Goal: Task Accomplishment & Management: Manage account settings

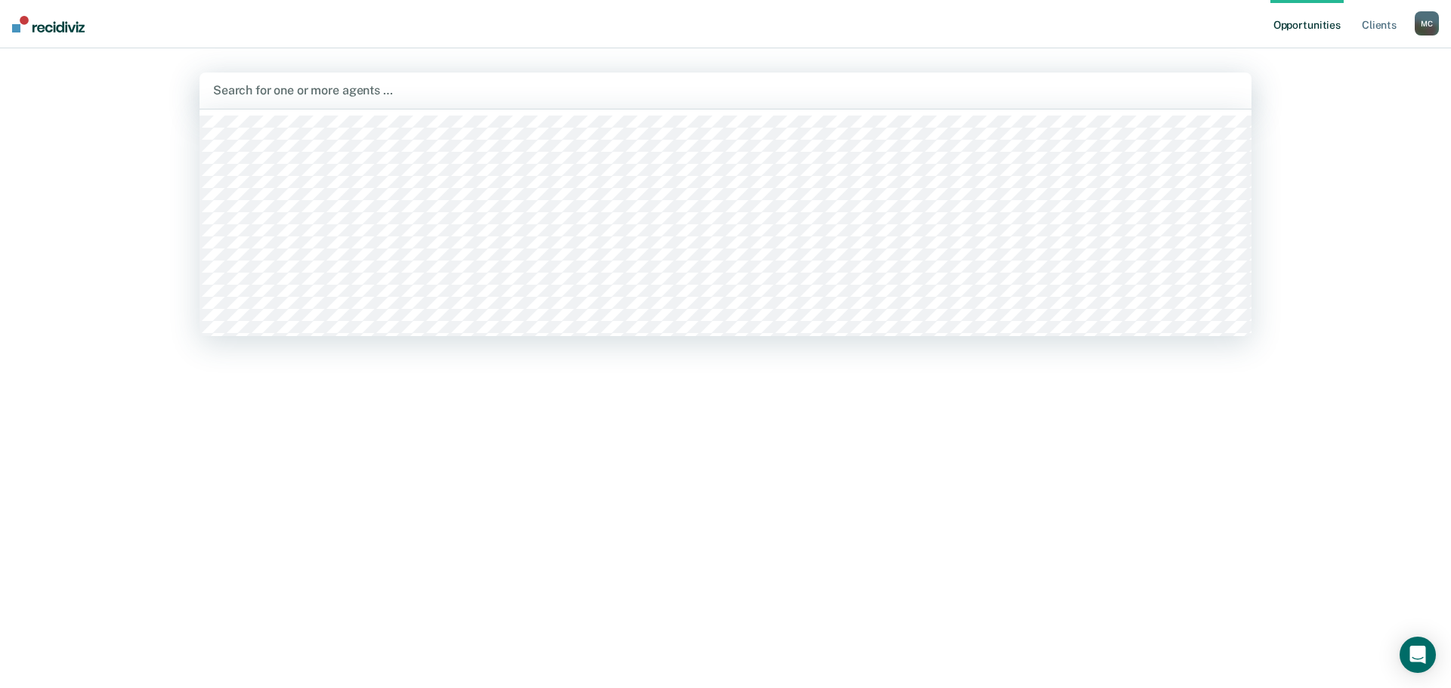
click at [370, 101] on div "Search for one or more agents …" at bounding box center [726, 90] width 1028 height 20
type input "morg"
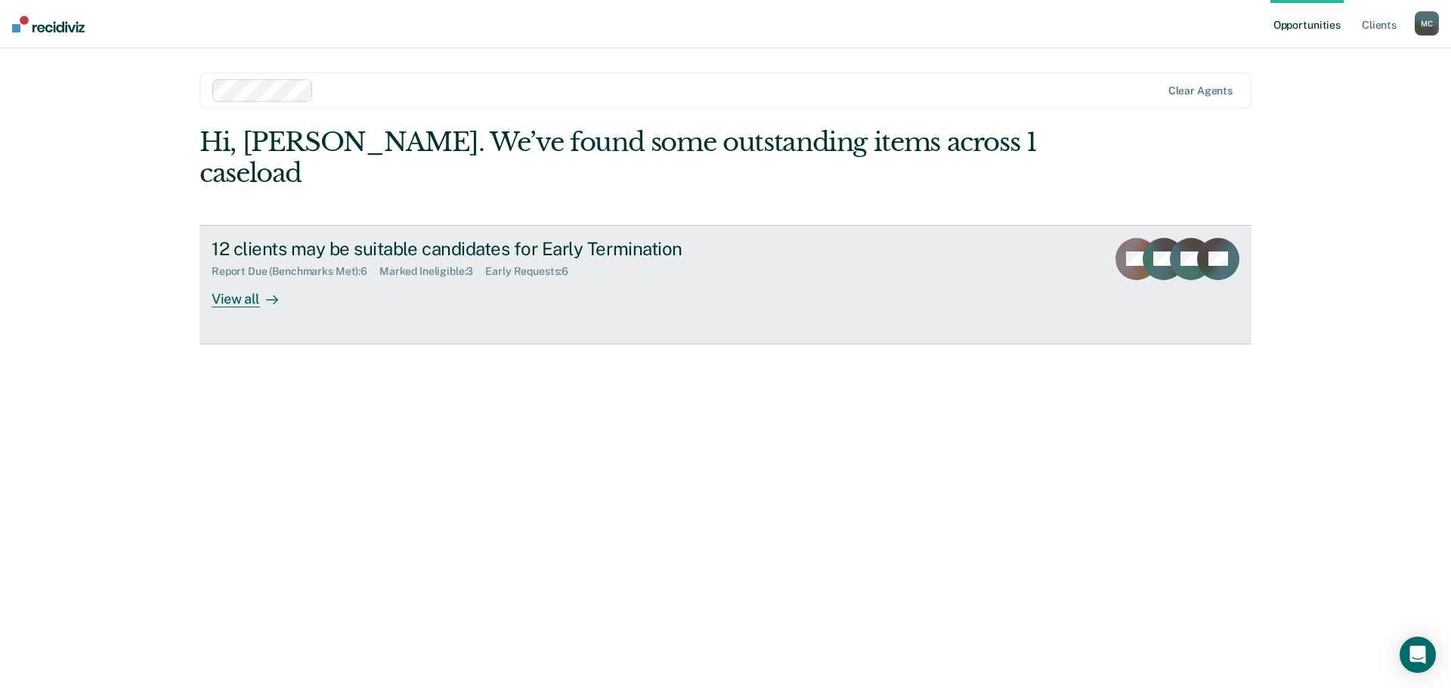
click at [249, 278] on div "View all" at bounding box center [254, 292] width 85 height 29
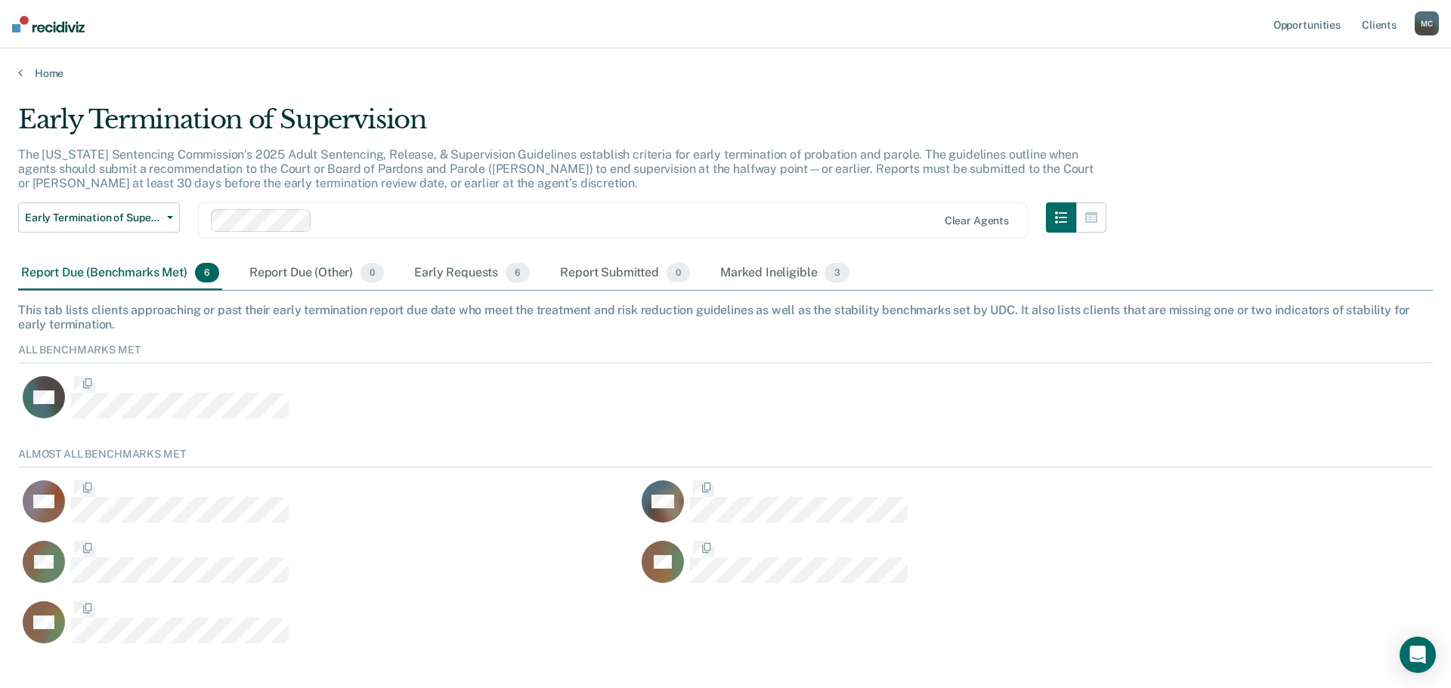
scroll to position [202, 1403]
click at [746, 275] on div "Marked Ineligible 3" at bounding box center [784, 273] width 135 height 33
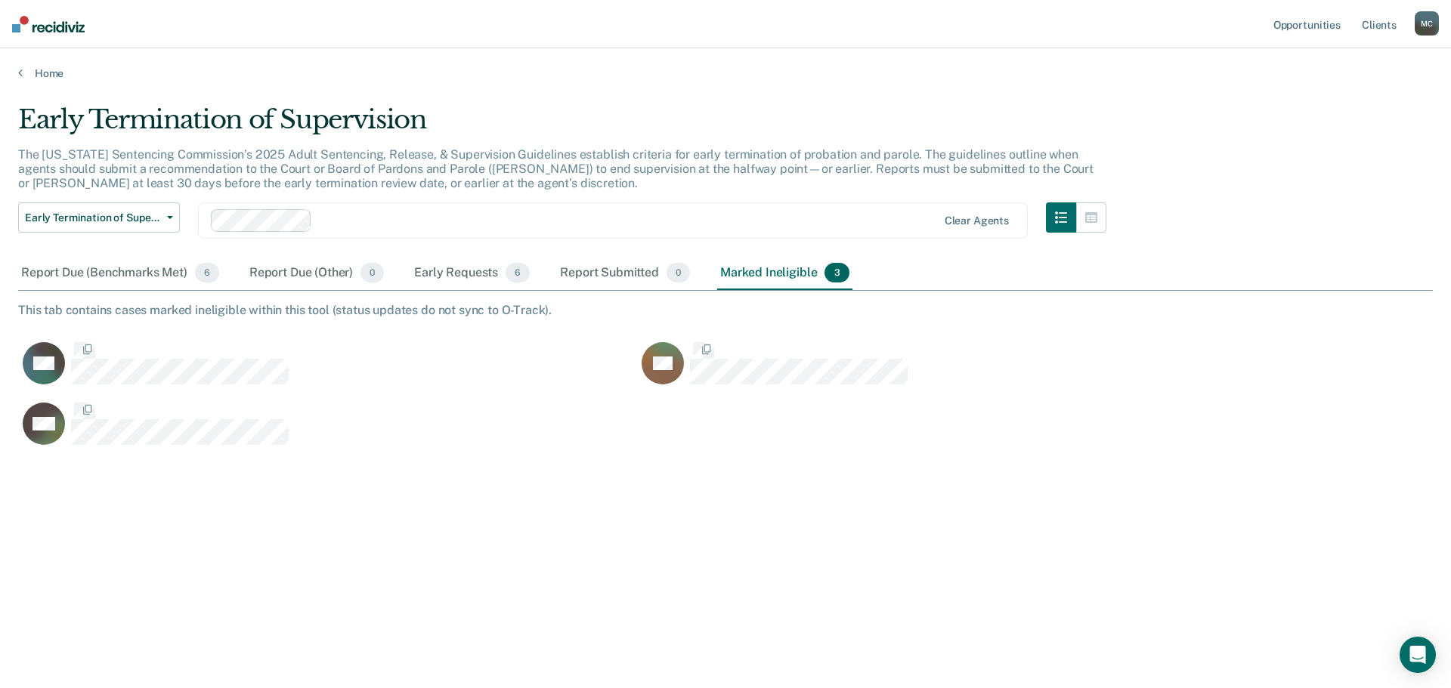
scroll to position [459, 1403]
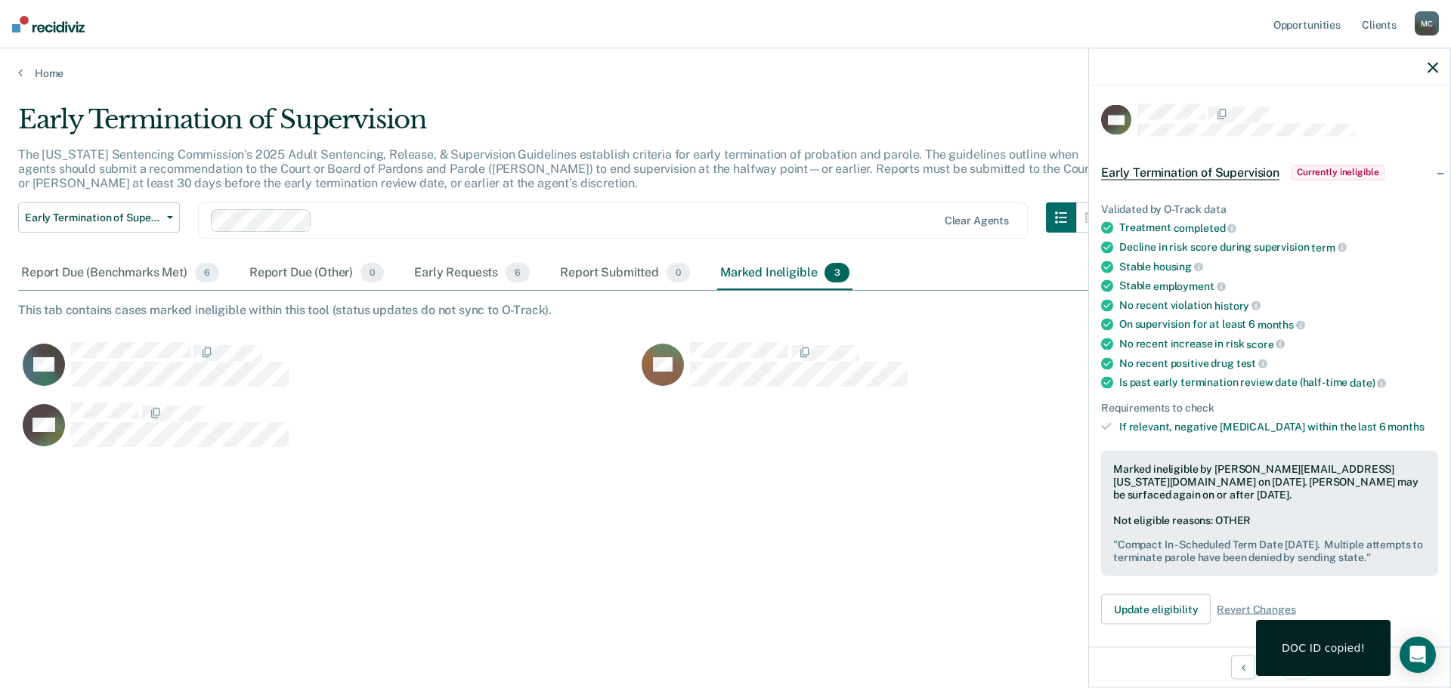
click at [756, 274] on div "Marked Ineligible 3" at bounding box center [784, 273] width 135 height 33
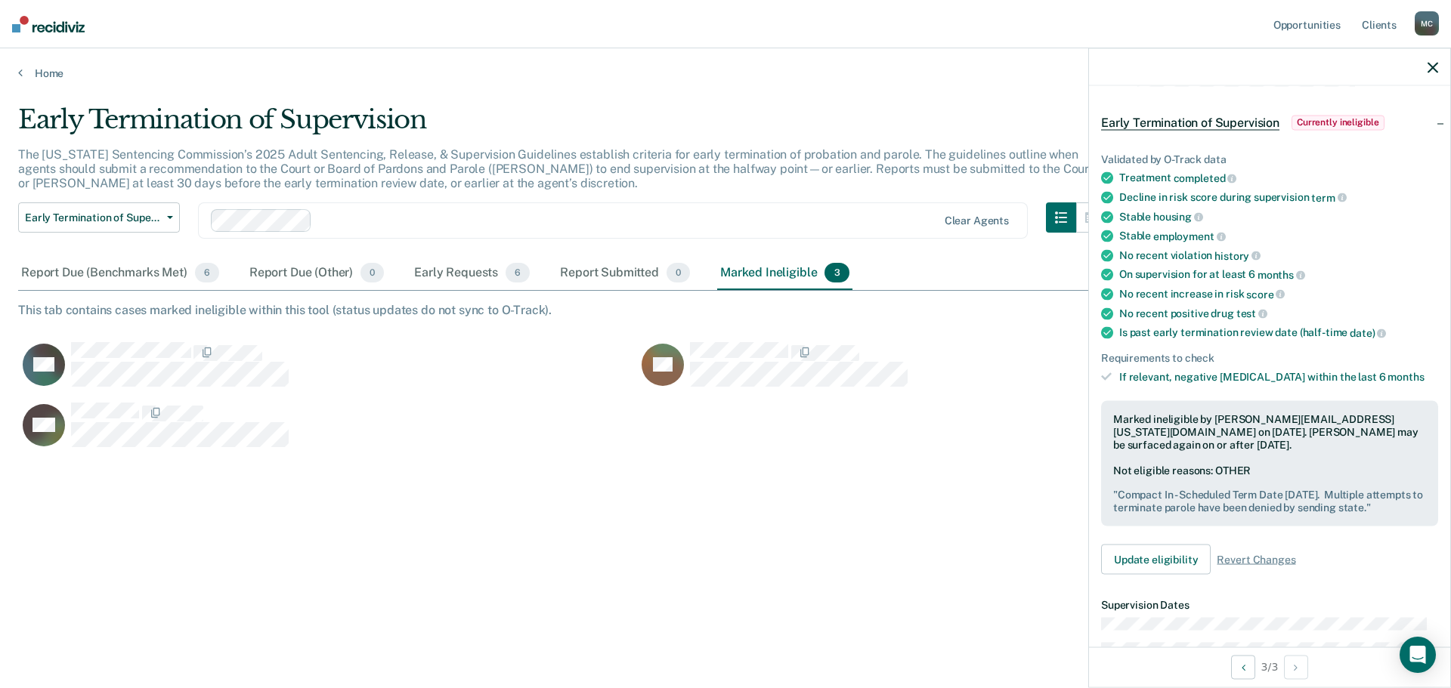
scroll to position [76, 0]
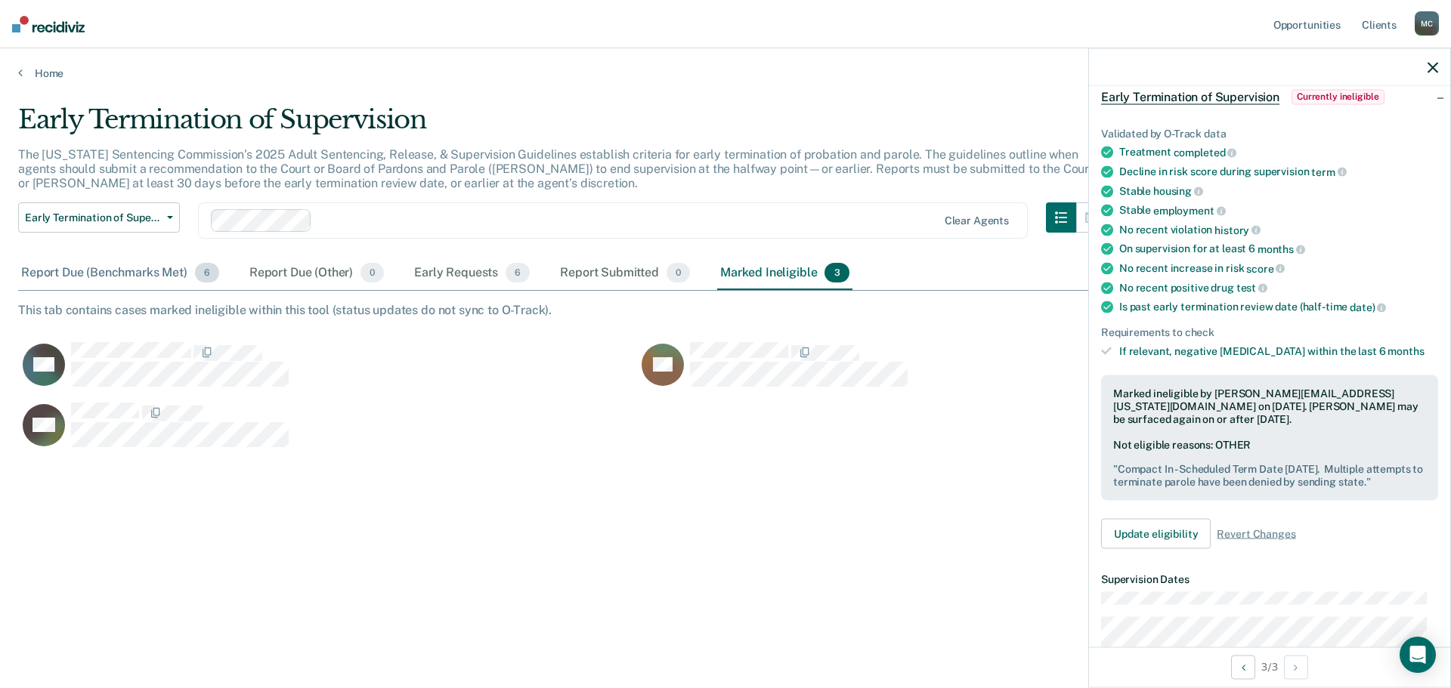
click at [122, 272] on div "Report Due (Benchmarks Met) 6" at bounding box center [120, 273] width 204 height 33
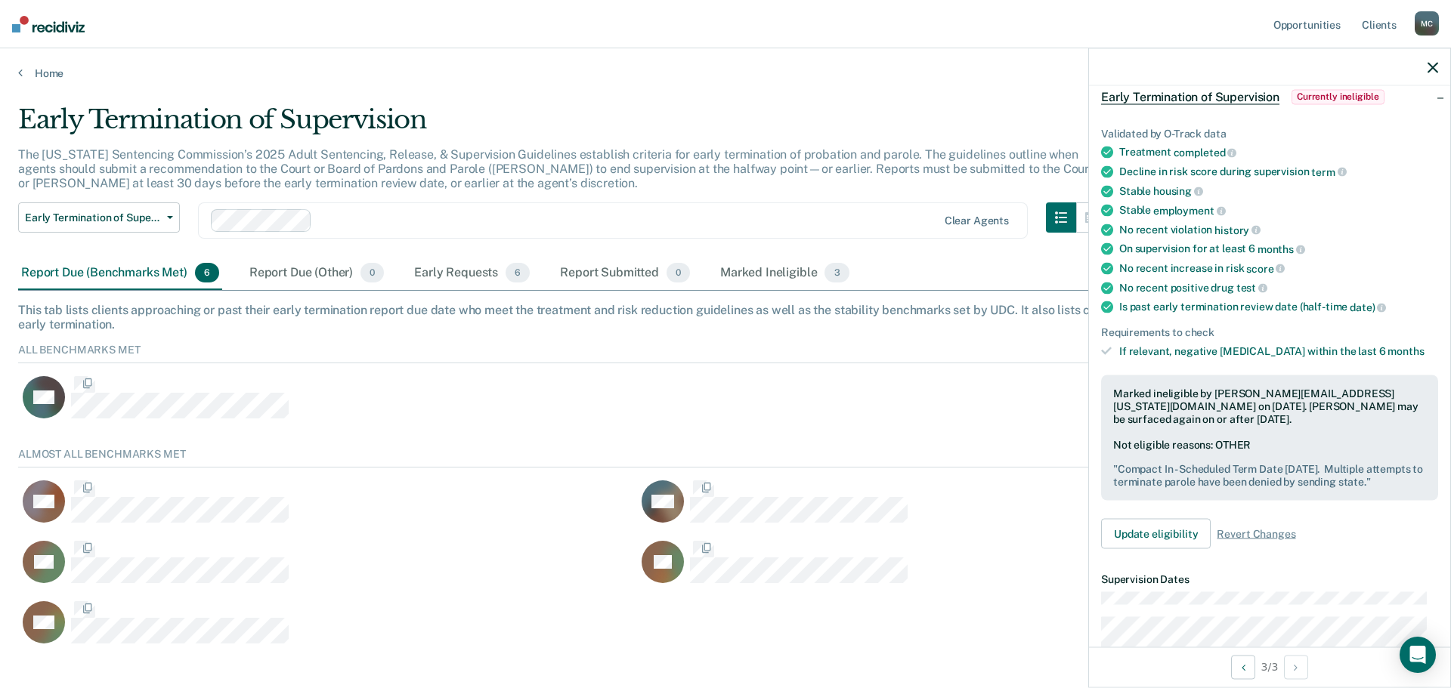
scroll to position [202, 1403]
click at [460, 276] on div "Early Requests 6" at bounding box center [472, 273] width 122 height 33
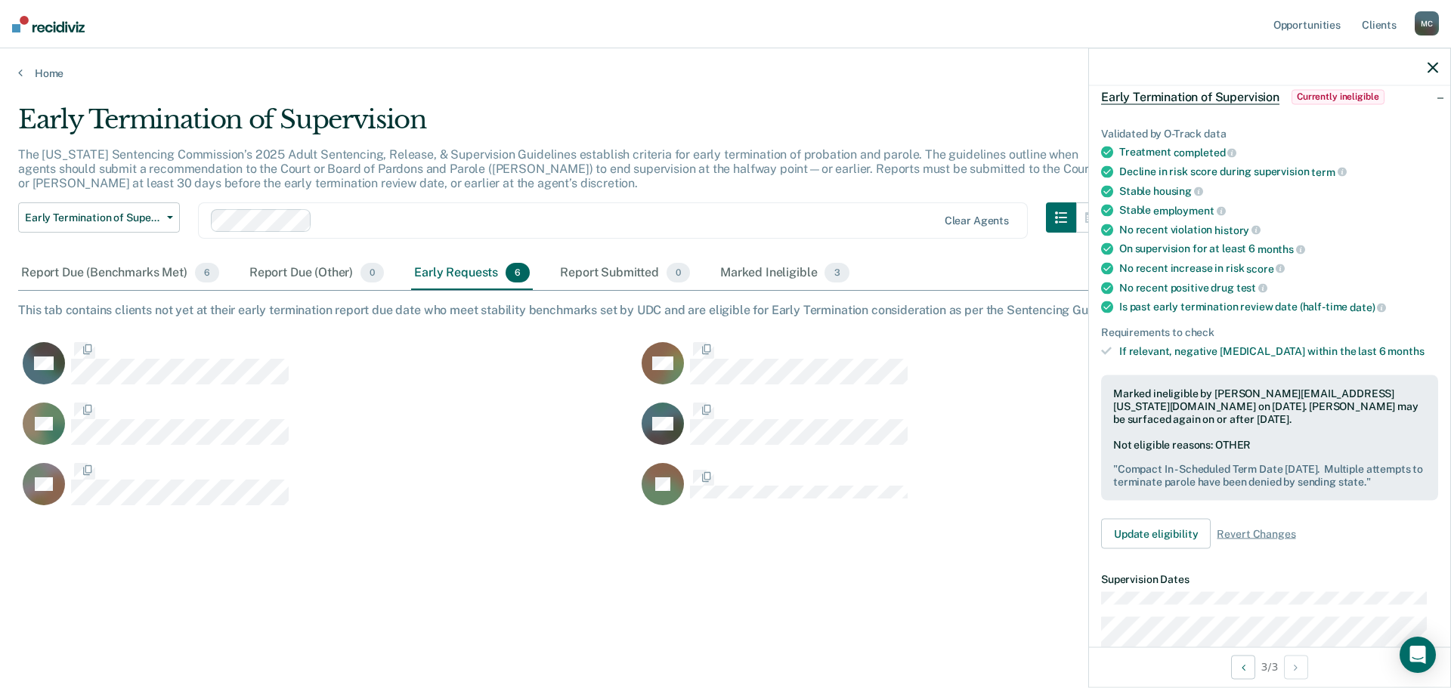
scroll to position [459, 1403]
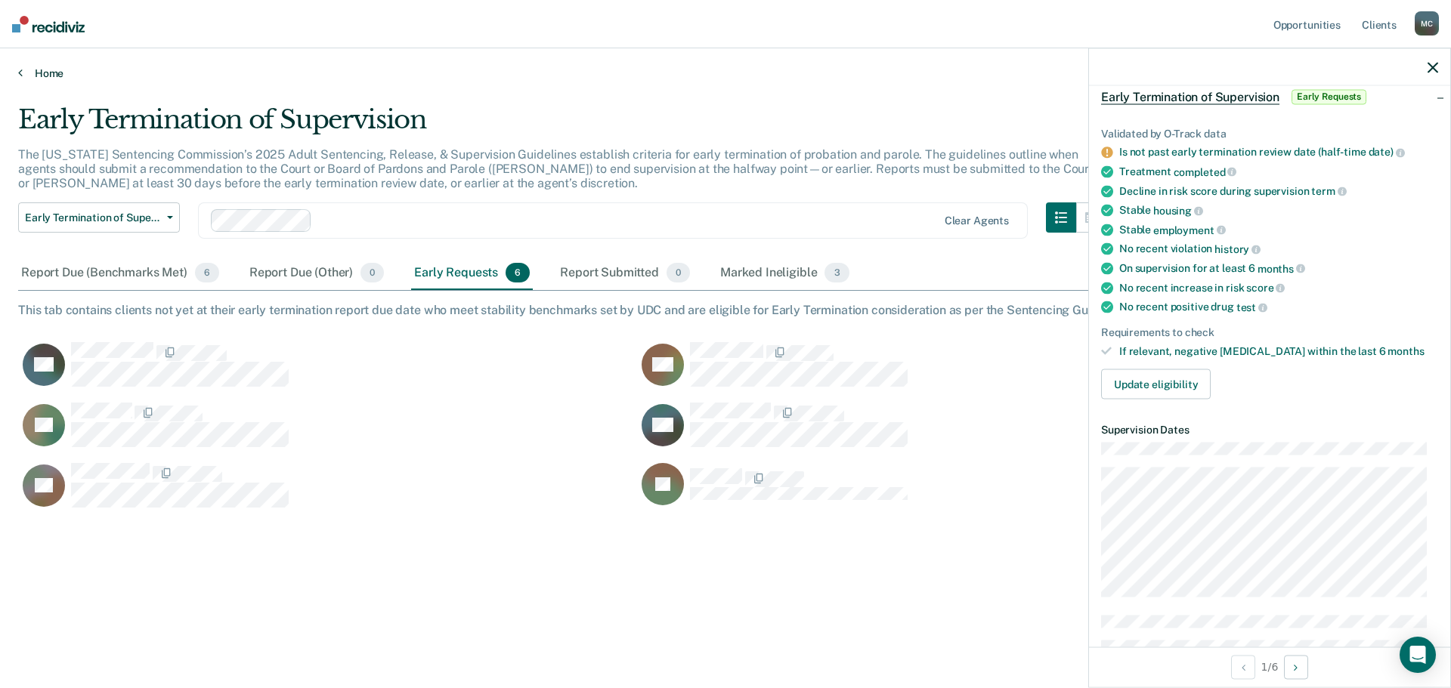
click at [47, 69] on link "Home" at bounding box center [725, 73] width 1415 height 14
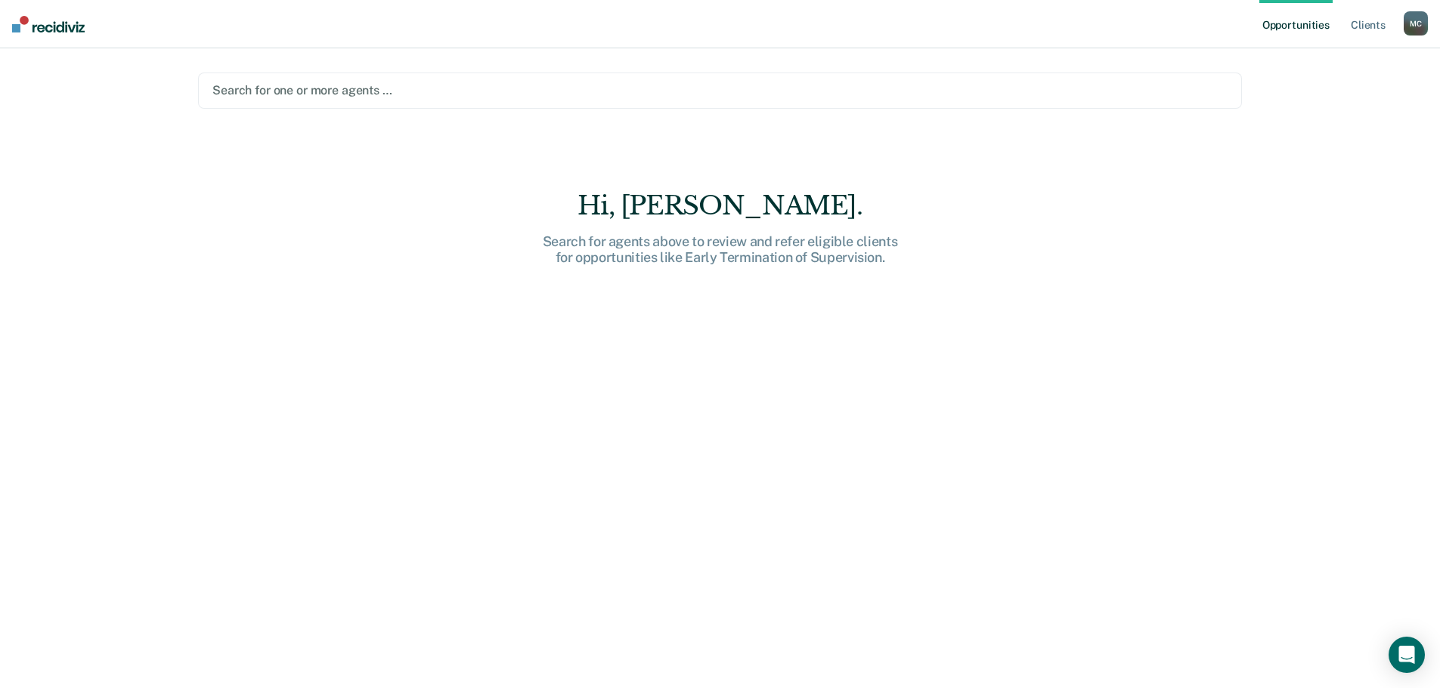
click at [298, 91] on div at bounding box center [719, 90] width 1015 height 17
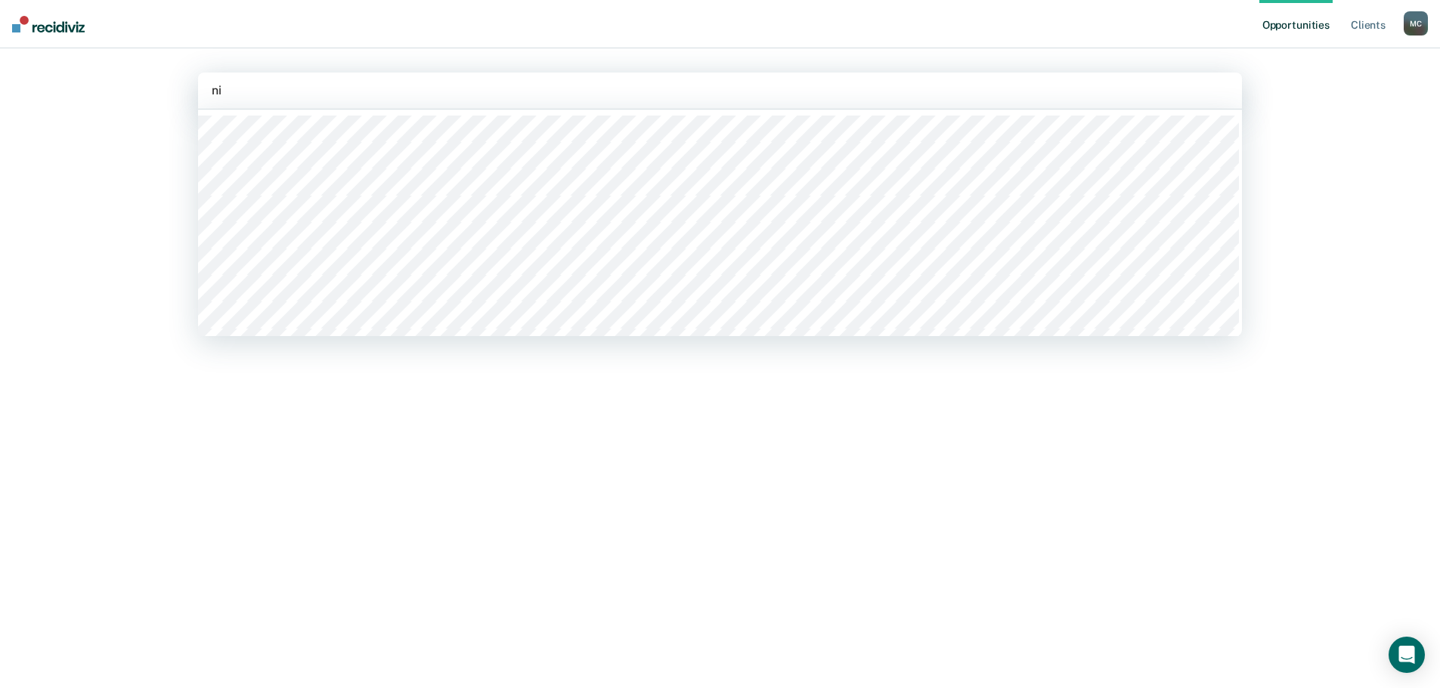
type input "nic"
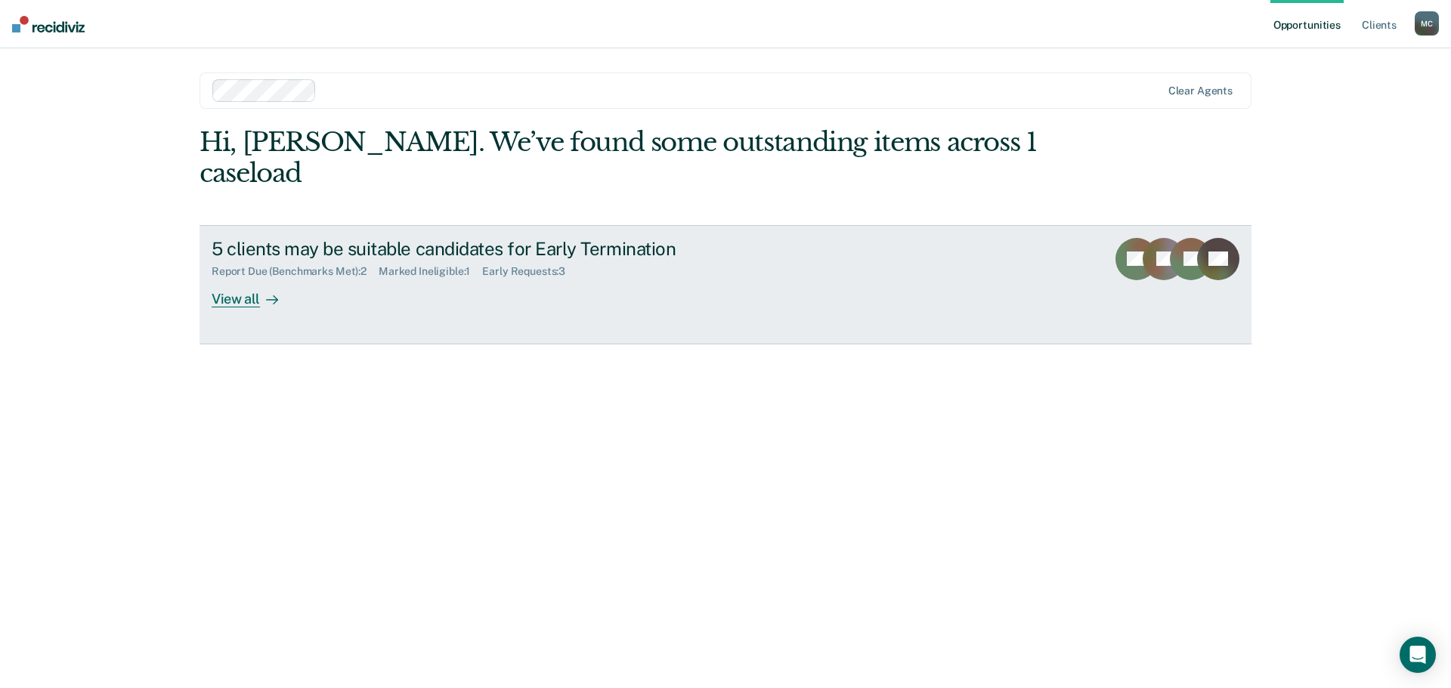
click at [239, 278] on div "View all" at bounding box center [254, 292] width 85 height 29
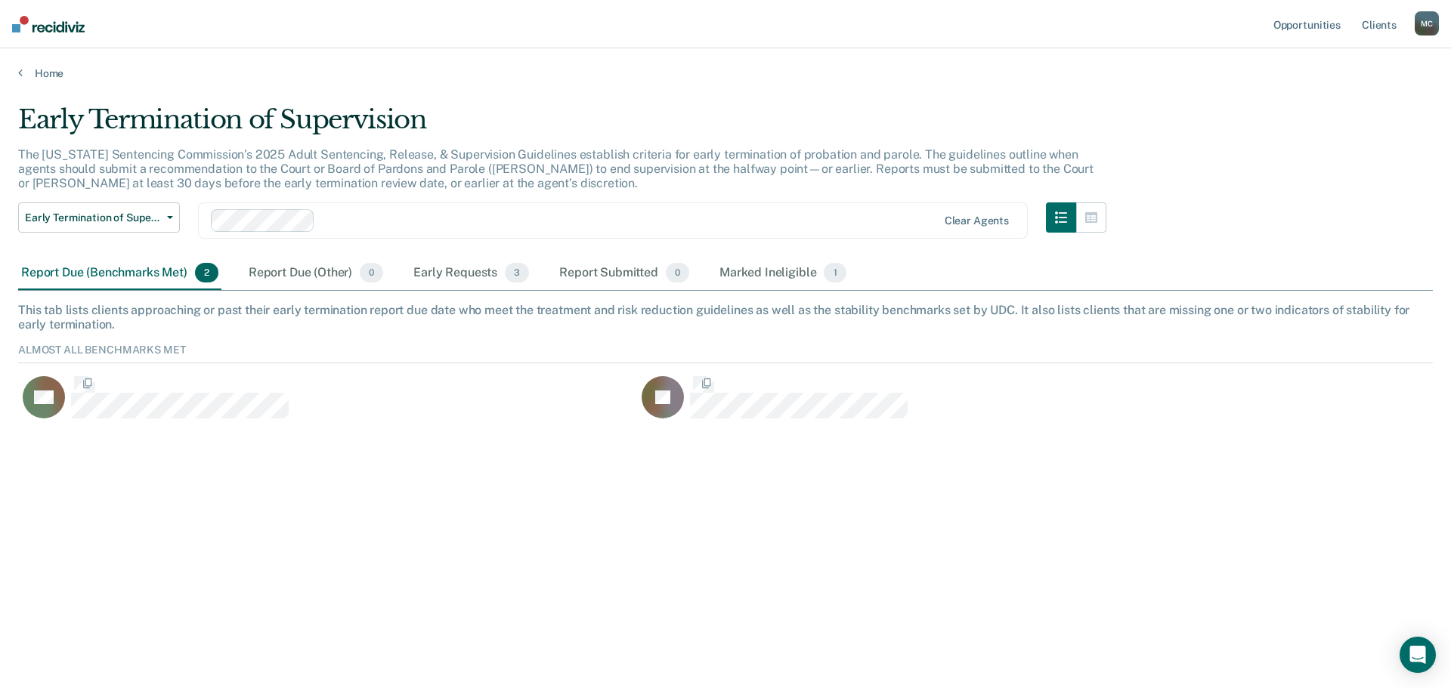
scroll to position [81, 1403]
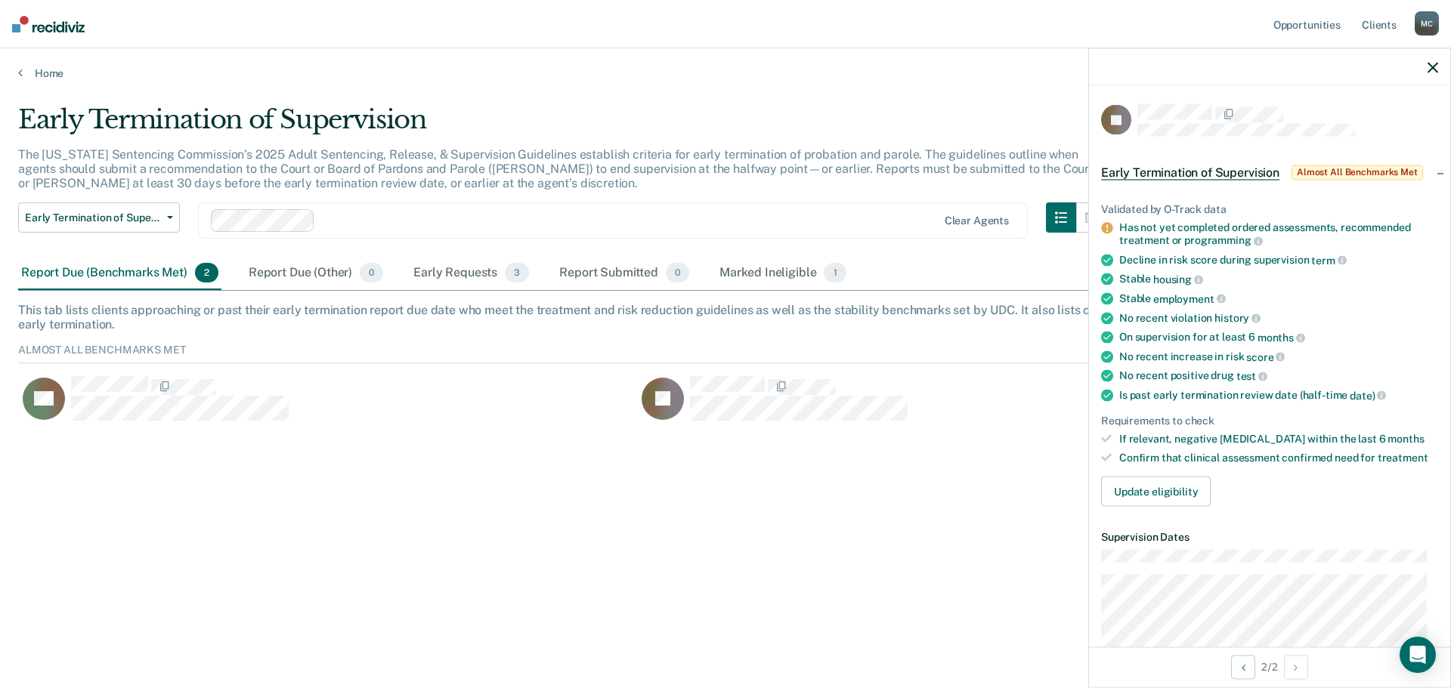
click at [119, 277] on div "Report Due (Benchmarks Met) 2" at bounding box center [119, 273] width 203 height 33
click at [1164, 496] on button "Update eligibility" at bounding box center [1156, 492] width 110 height 30
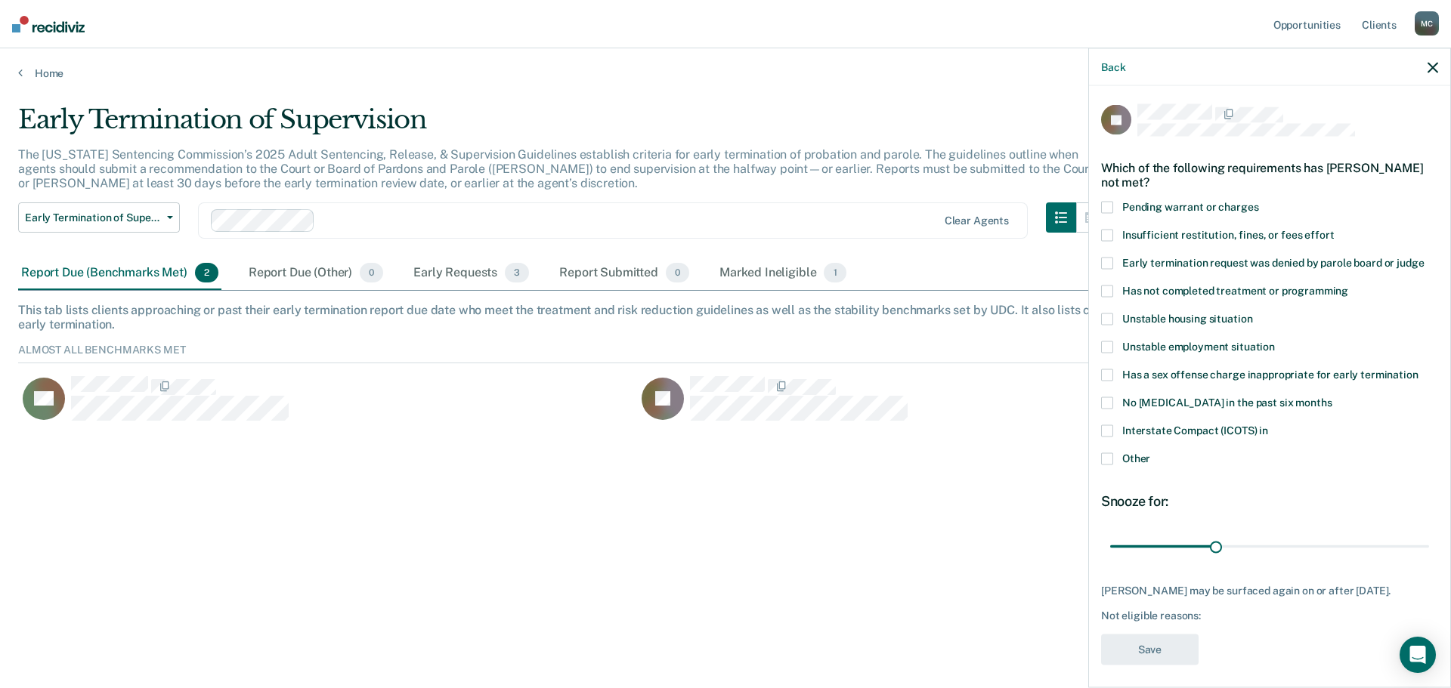
click at [1112, 462] on span at bounding box center [1107, 459] width 12 height 12
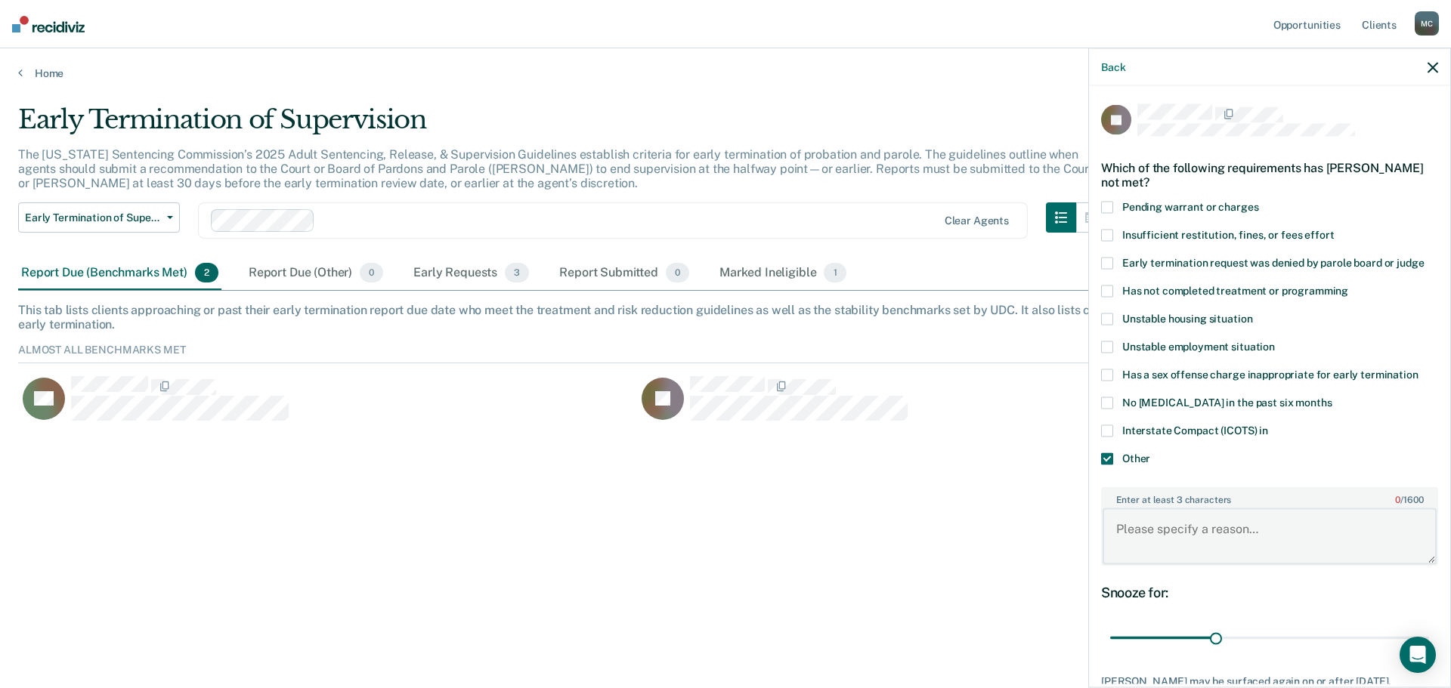
click at [1158, 537] on textarea "Enter at least 3 characters 0 / 1600" at bounding box center [1269, 537] width 334 height 56
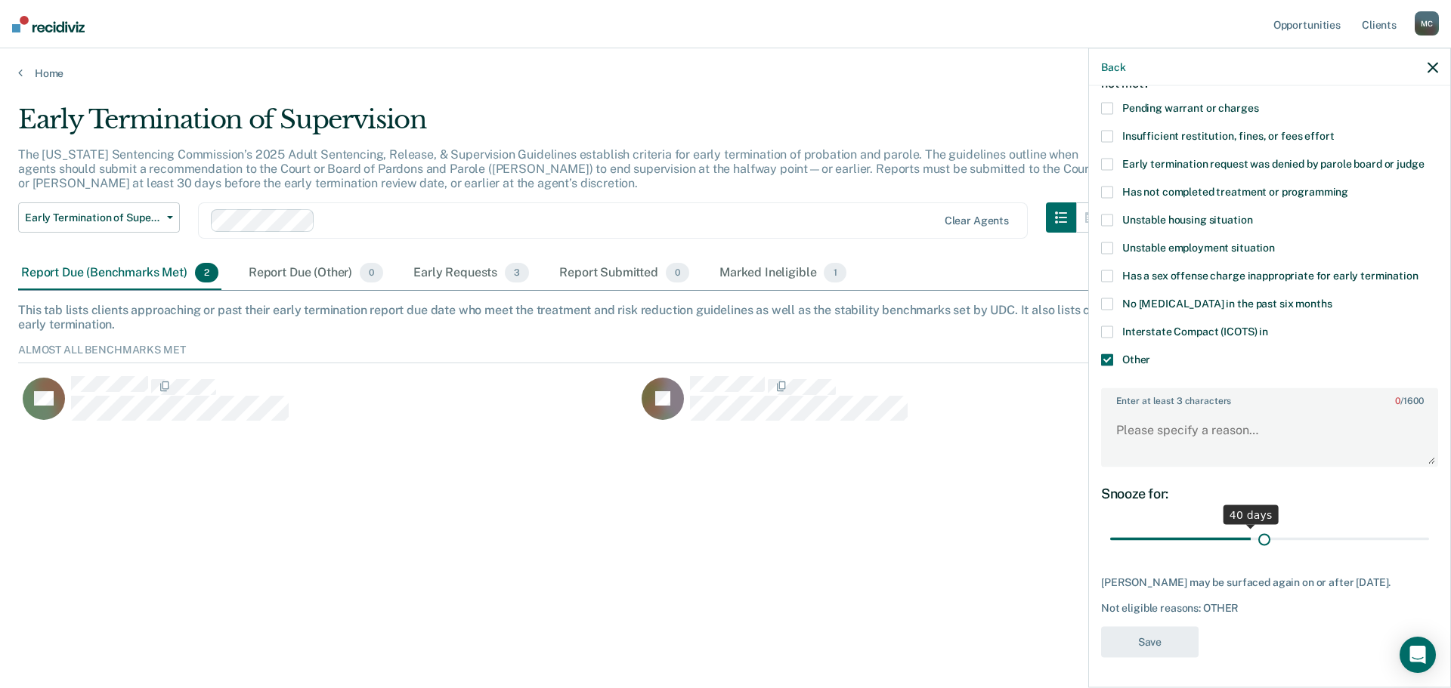
scroll to position [97, 0]
drag, startPoint x: 1211, startPoint y: 525, endPoint x: 1427, endPoint y: 503, distance: 216.6
click at [1427, 527] on input "range" at bounding box center [1269, 540] width 319 height 26
drag, startPoint x: 1415, startPoint y: 542, endPoint x: 1177, endPoint y: 552, distance: 237.5
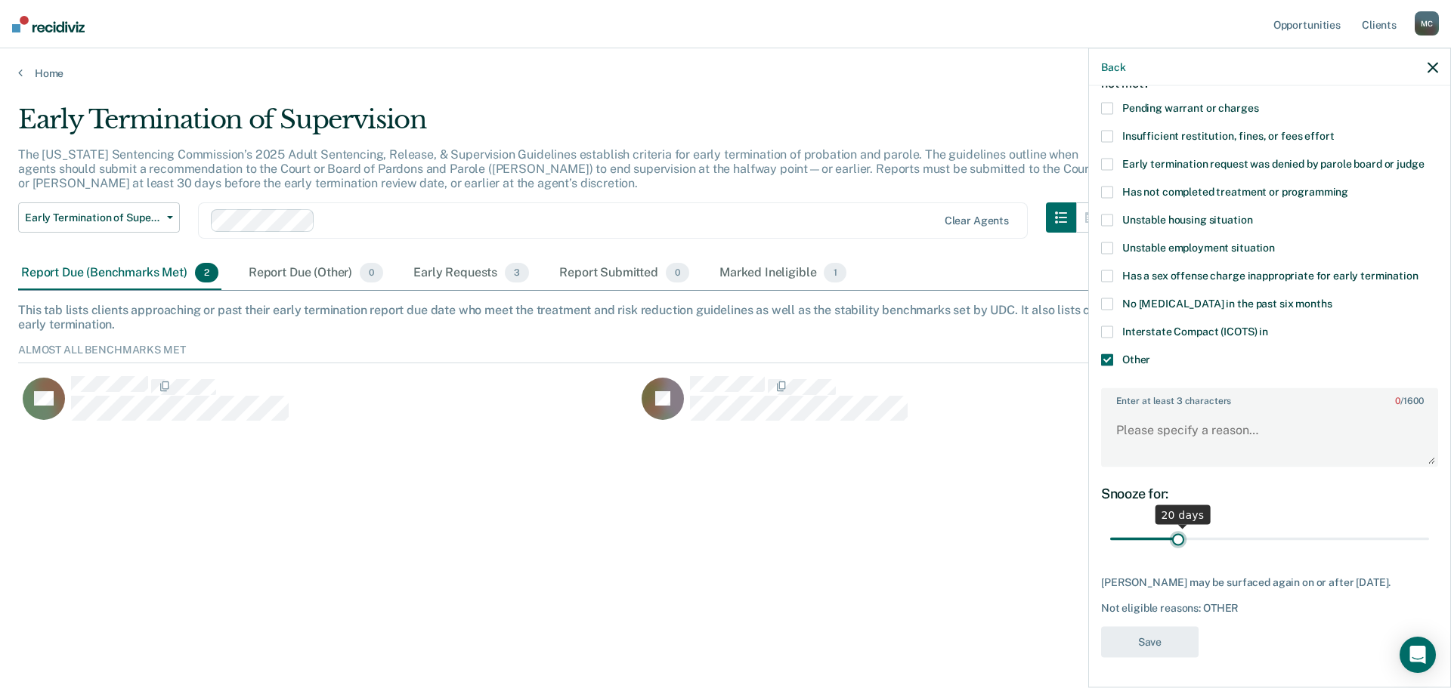
type input "19"
click at [1177, 552] on input "range" at bounding box center [1269, 539] width 319 height 26
click at [964, 552] on div "Early Termination of Supervision The [US_STATE] Sentencing Commission’s 2025 Ad…" at bounding box center [725, 339] width 1415 height 471
click at [966, 549] on div "Early Termination of Supervision The [US_STATE] Sentencing Commission’s 2025 Ad…" at bounding box center [725, 339] width 1415 height 471
click at [1429, 64] on icon "button" at bounding box center [1432, 67] width 11 height 11
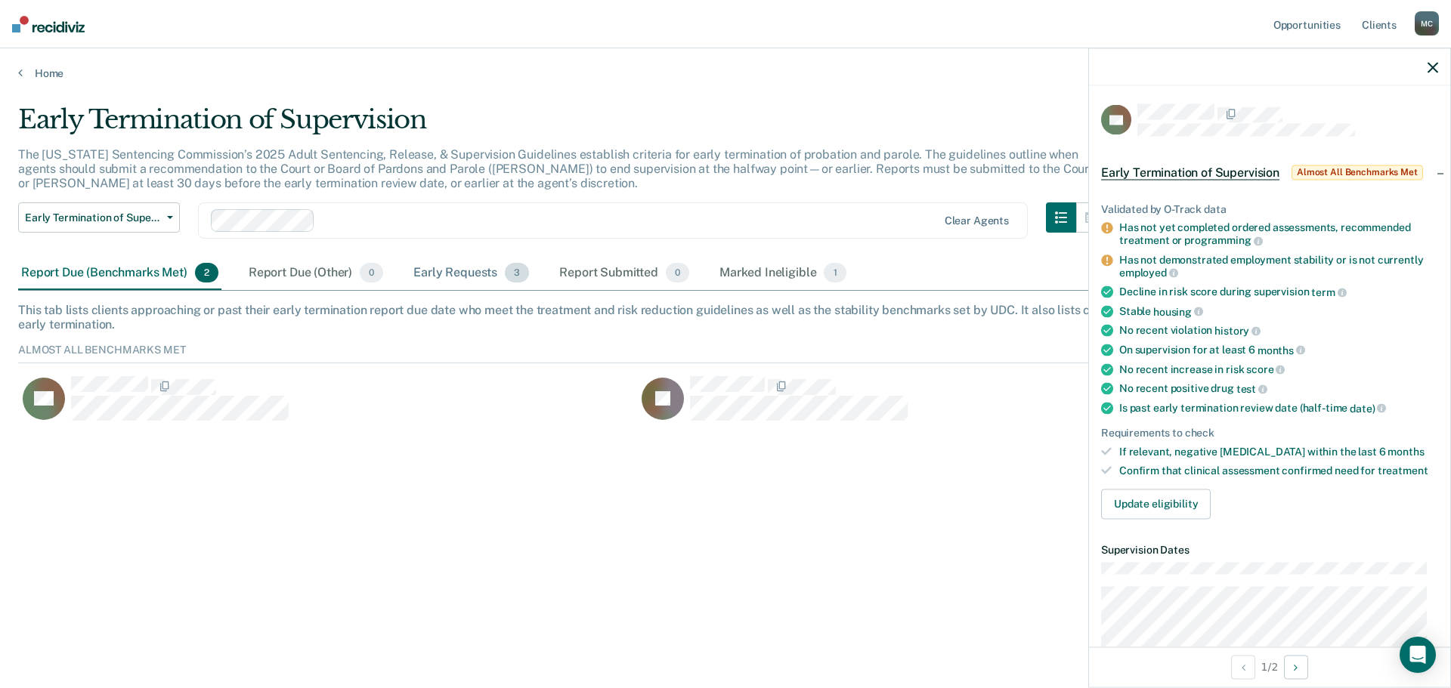
click at [505, 265] on div "Early Requests 3" at bounding box center [471, 273] width 122 height 33
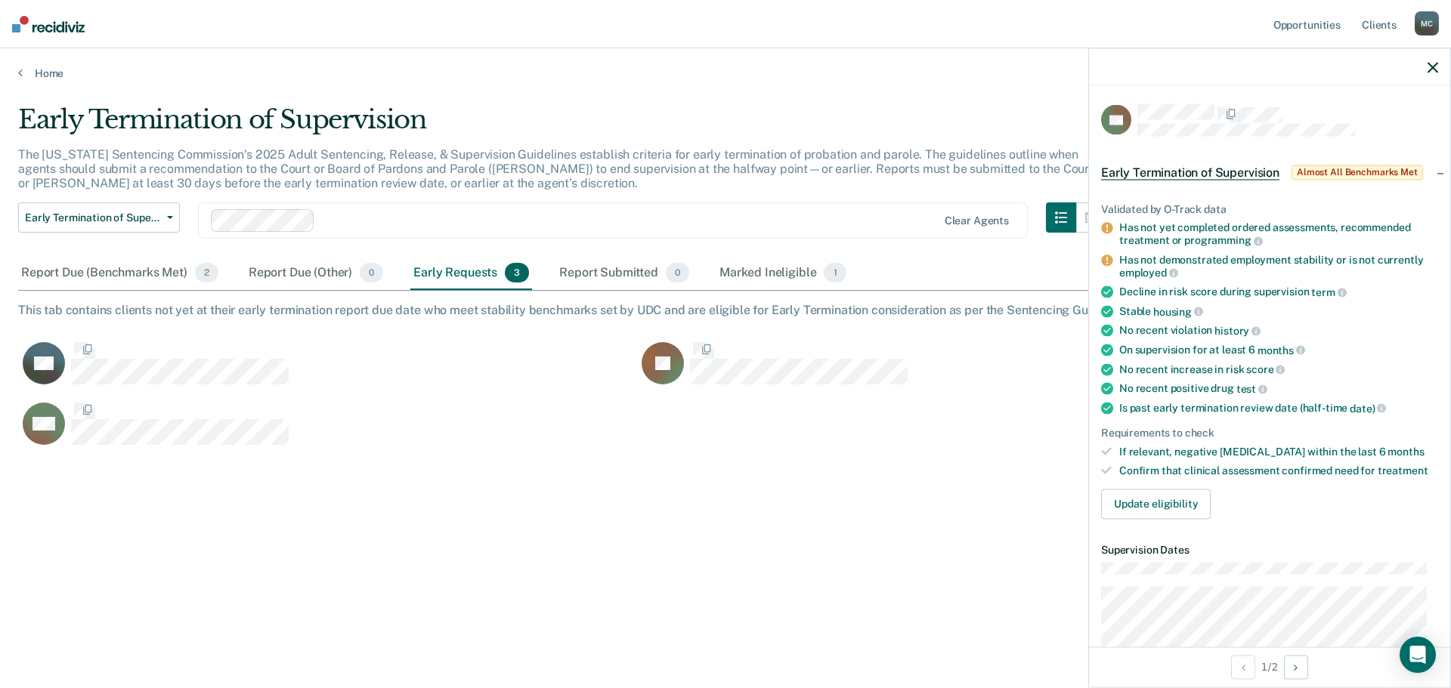
scroll to position [459, 1403]
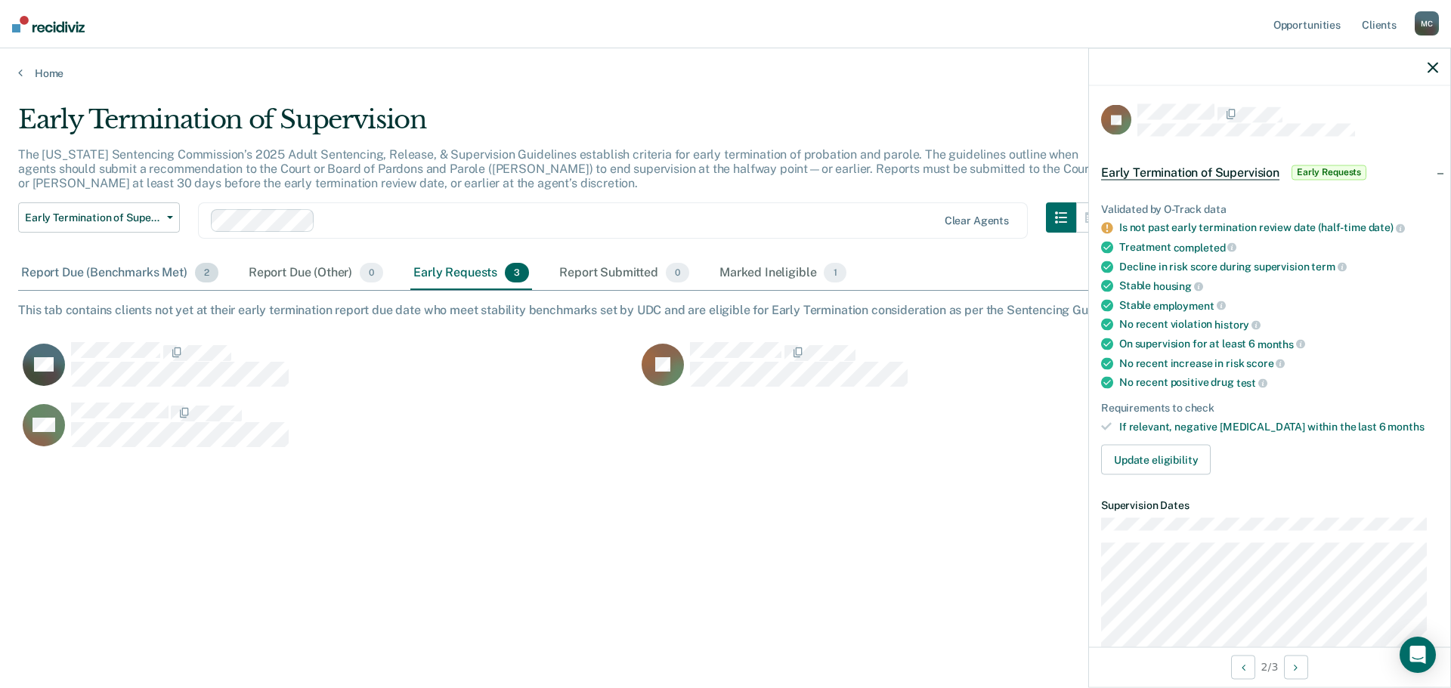
click at [106, 271] on div "Report Due (Benchmarks Met) 2" at bounding box center [119, 273] width 203 height 33
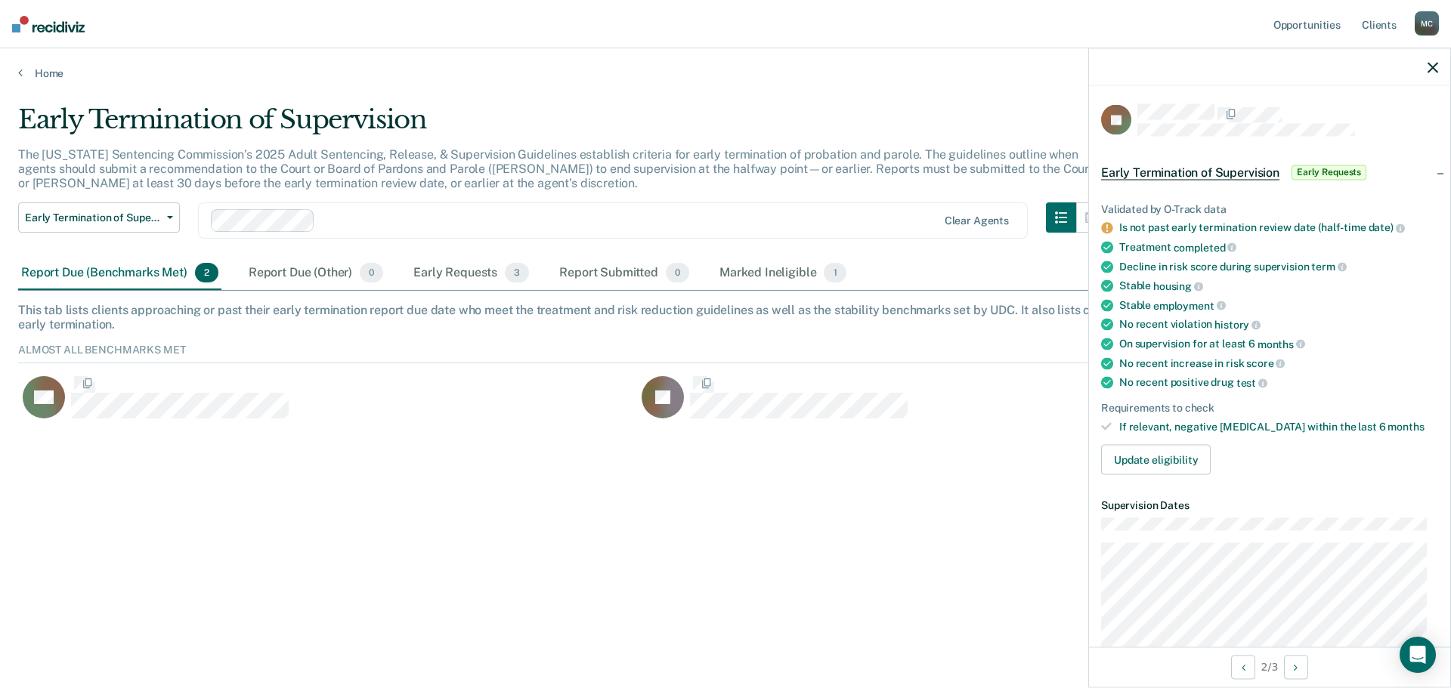
scroll to position [81, 1403]
click at [762, 263] on div "Marked Ineligible 1" at bounding box center [782, 273] width 133 height 33
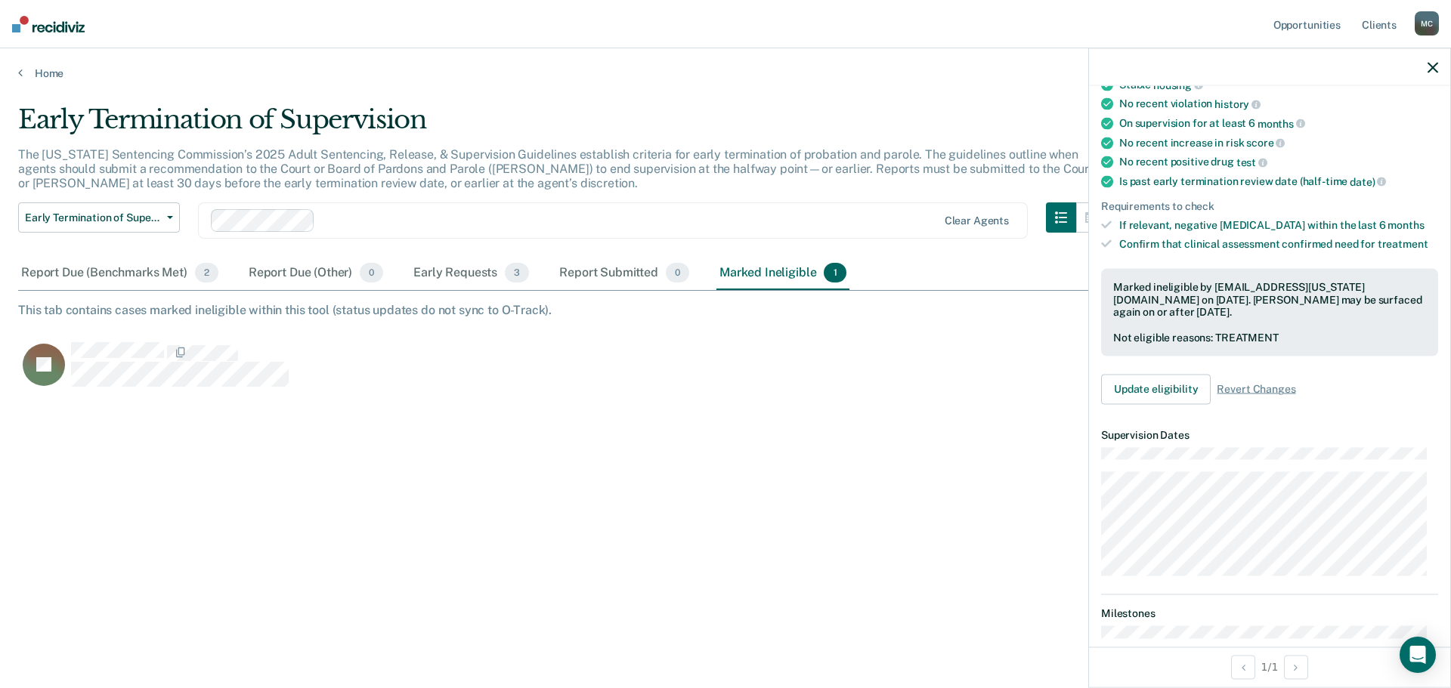
scroll to position [0, 0]
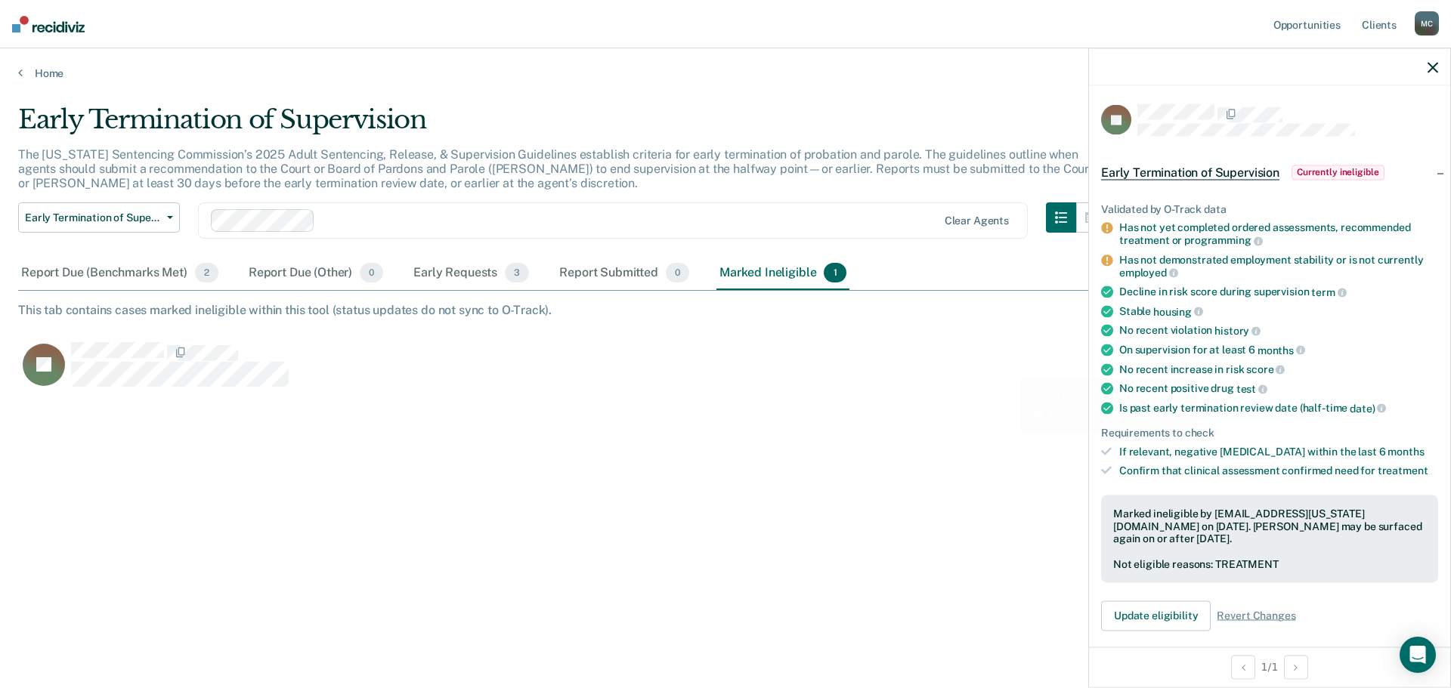
click at [883, 421] on div "Early Termination of Supervision The [US_STATE] Sentencing Commission’s 2025 Ad…" at bounding box center [725, 339] width 1415 height 471
click at [91, 277] on div "Report Due (Benchmarks Met) 2" at bounding box center [119, 273] width 203 height 33
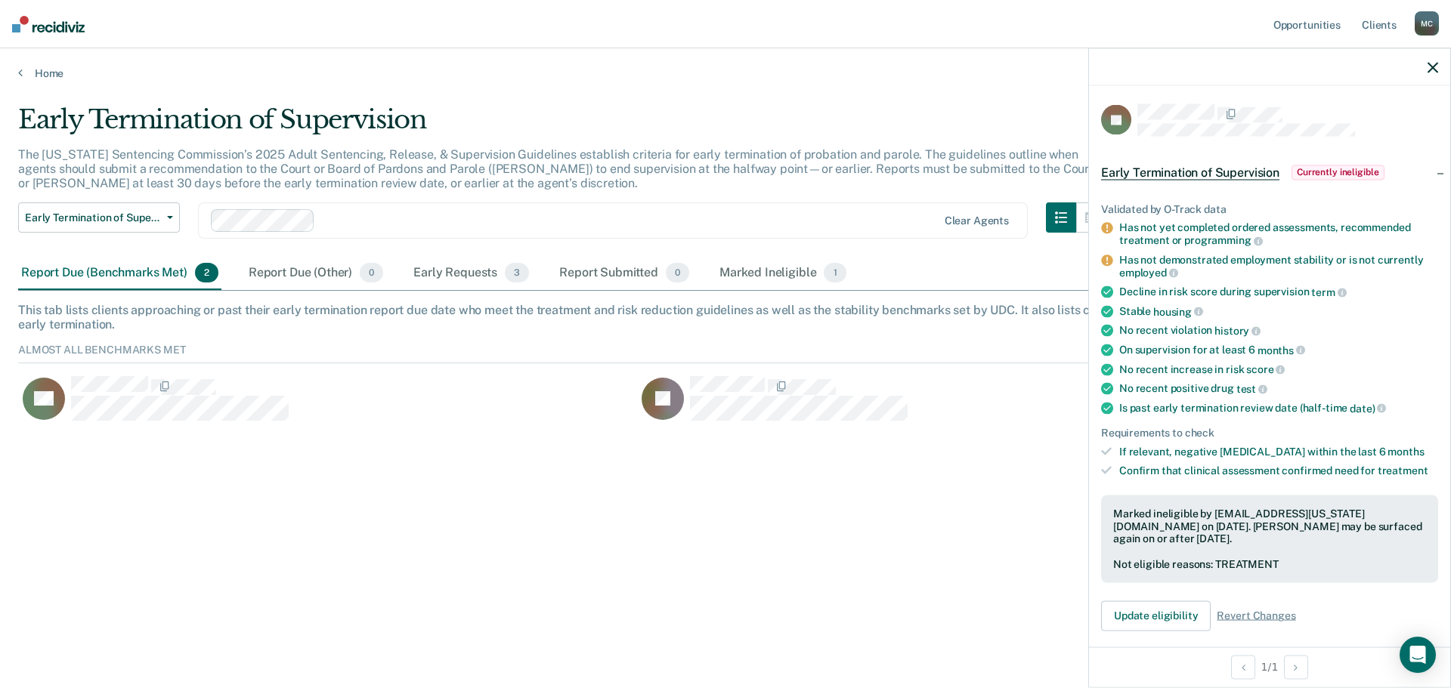
scroll to position [81, 1403]
